Goal: Communication & Community: Ask a question

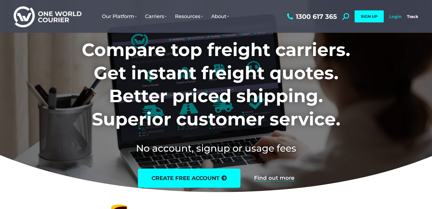
click at [399, 16] on link "Login" at bounding box center [396, 16] width 12 height 5
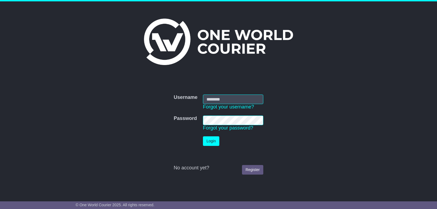
click at [225, 99] on input "Username" at bounding box center [233, 99] width 60 height 10
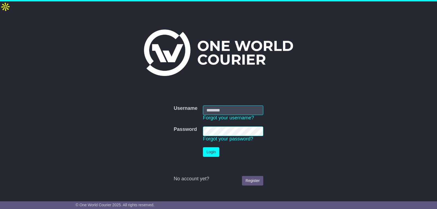
type input "**********"
click at [203, 147] on button "Login" at bounding box center [211, 152] width 16 height 10
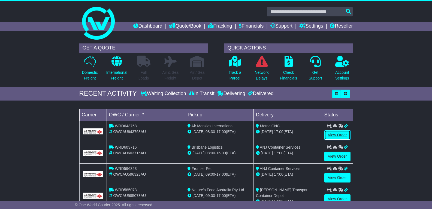
click at [338, 135] on link "View Order" at bounding box center [338, 135] width 26 height 10
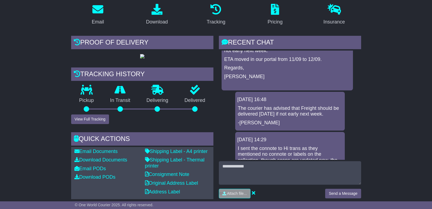
scroll to position [136, 0]
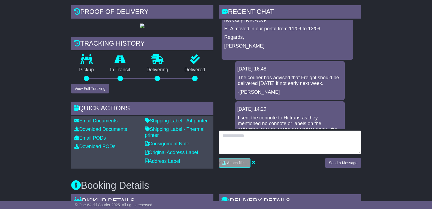
click at [248, 130] on textarea at bounding box center [290, 141] width 142 height 23
type textarea "**********"
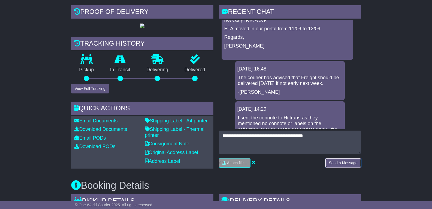
click at [355, 158] on button "Send a Message" at bounding box center [343, 163] width 36 height 10
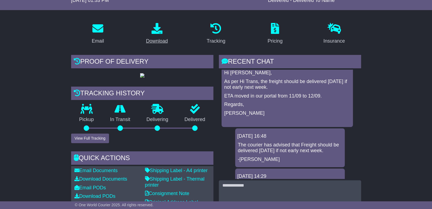
scroll to position [27, 0]
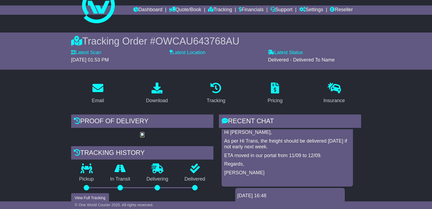
click at [145, 137] on img at bounding box center [142, 135] width 4 height 4
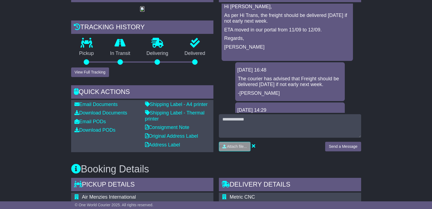
scroll to position [191, 0]
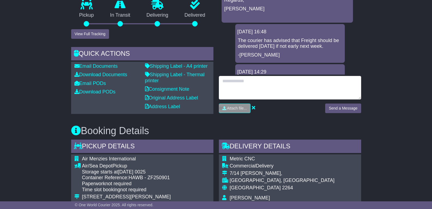
click at [246, 76] on textarea at bounding box center [290, 87] width 142 height 23
type textarea "**********"
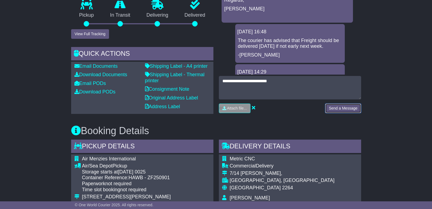
click at [342, 103] on button "Send a Message" at bounding box center [343, 108] width 36 height 10
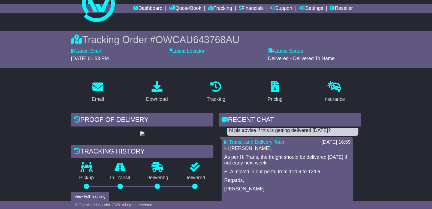
scroll to position [27, 0]
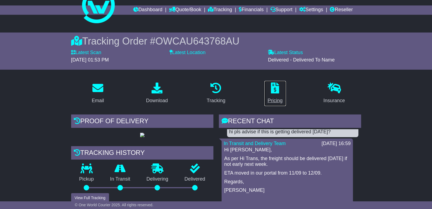
click at [277, 97] on div "Pricing" at bounding box center [275, 100] width 15 height 7
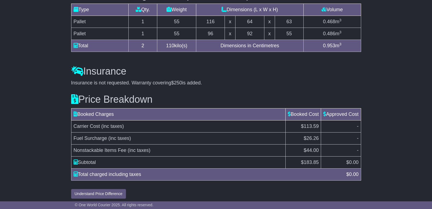
scroll to position [562, 0]
